Goal: Transaction & Acquisition: Purchase product/service

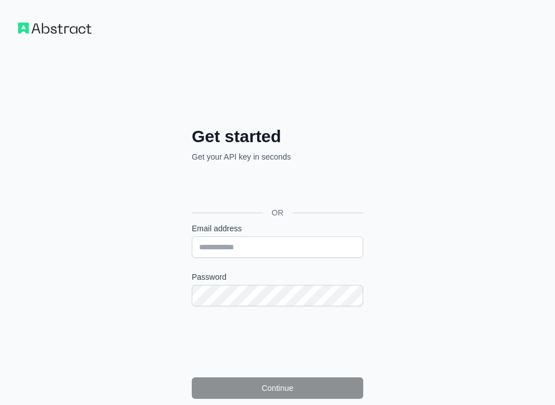
click at [304, 190] on div "Sign in with Google. Opens in new tab" at bounding box center [276, 187] width 169 height 25
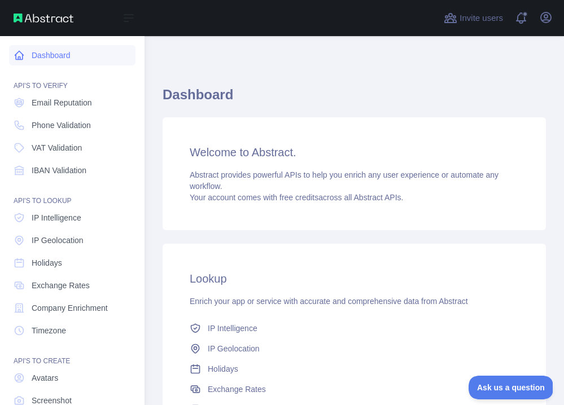
click at [48, 59] on link "Dashboard" at bounding box center [72, 55] width 126 height 20
click at [81, 130] on span "Phone Validation" at bounding box center [61, 125] width 59 height 11
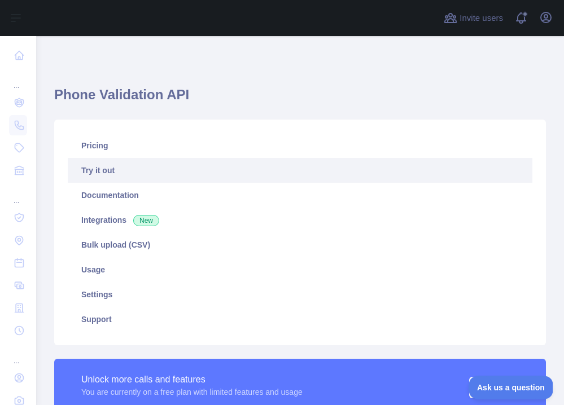
click at [223, 175] on link "Try it out" at bounding box center [300, 170] width 464 height 25
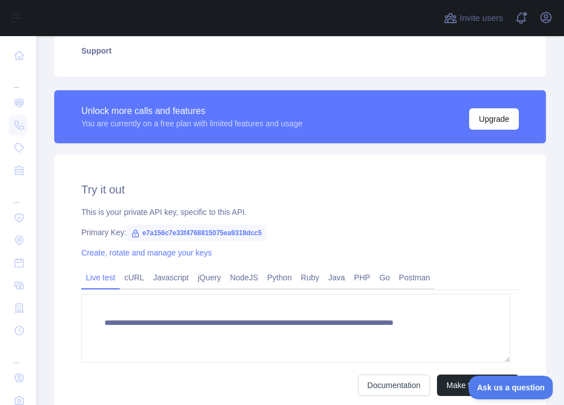
scroll to position [309, 0]
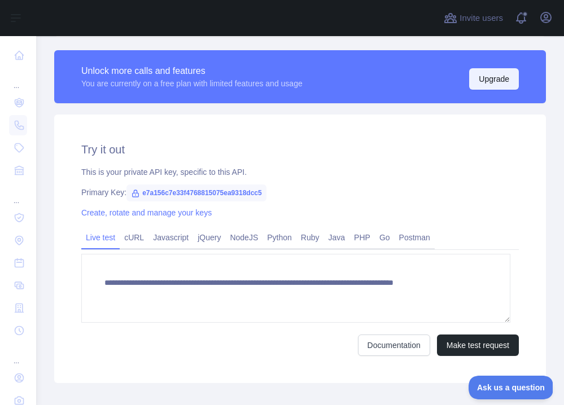
click at [502, 86] on button "Upgrade" at bounding box center [494, 78] width 50 height 21
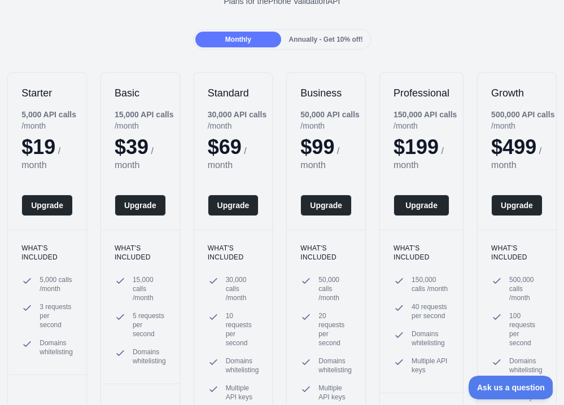
scroll to position [183, 0]
